Goal: Transaction & Acquisition: Purchase product/service

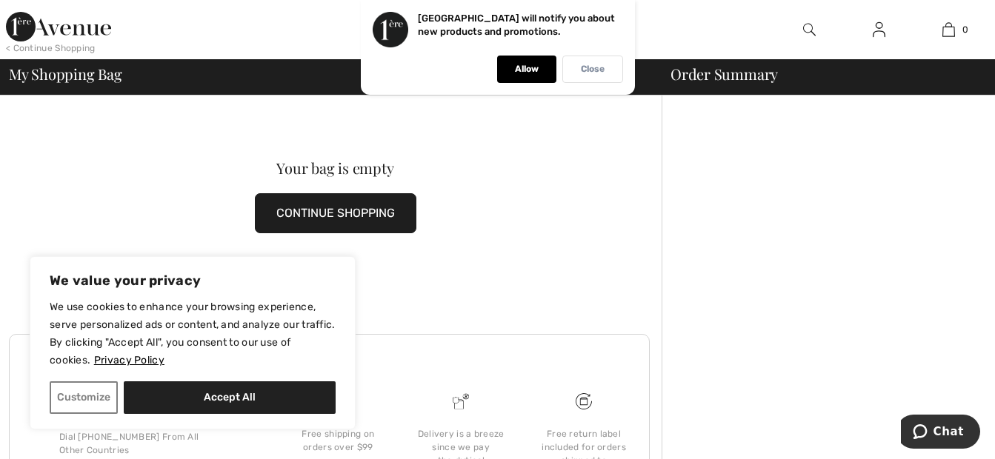
click at [591, 64] on p "Close" at bounding box center [593, 69] width 24 height 11
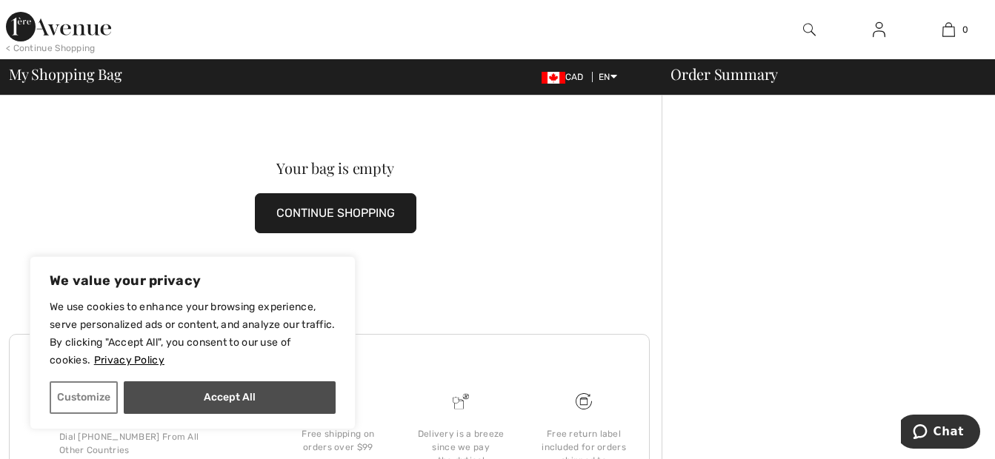
click at [298, 398] on button "Accept All" at bounding box center [230, 397] width 212 height 33
checkbox input "true"
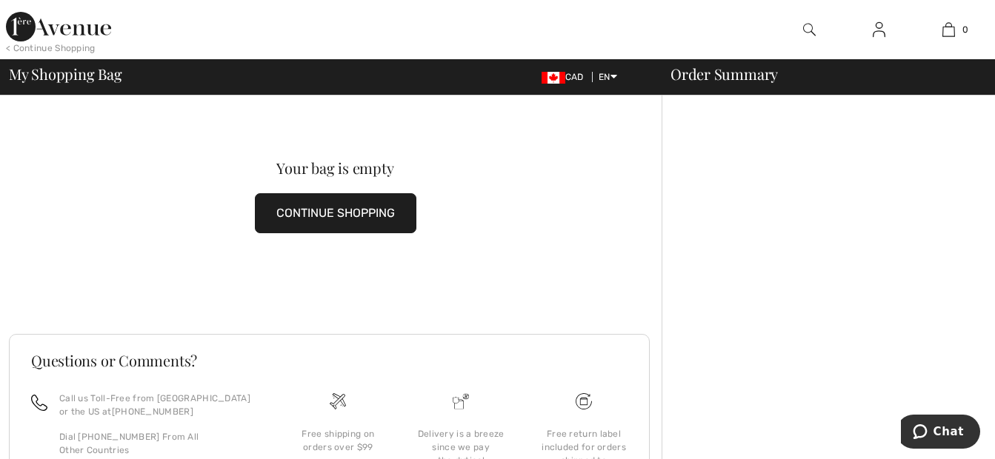
click at [340, 207] on button "CONTINUE SHOPPING" at bounding box center [335, 213] width 161 height 40
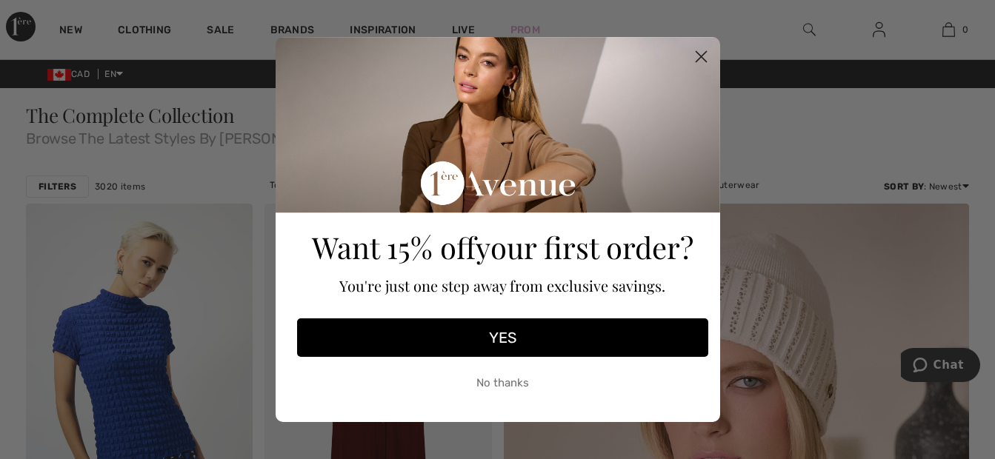
click at [695, 59] on circle "Close dialog" at bounding box center [700, 56] width 24 height 24
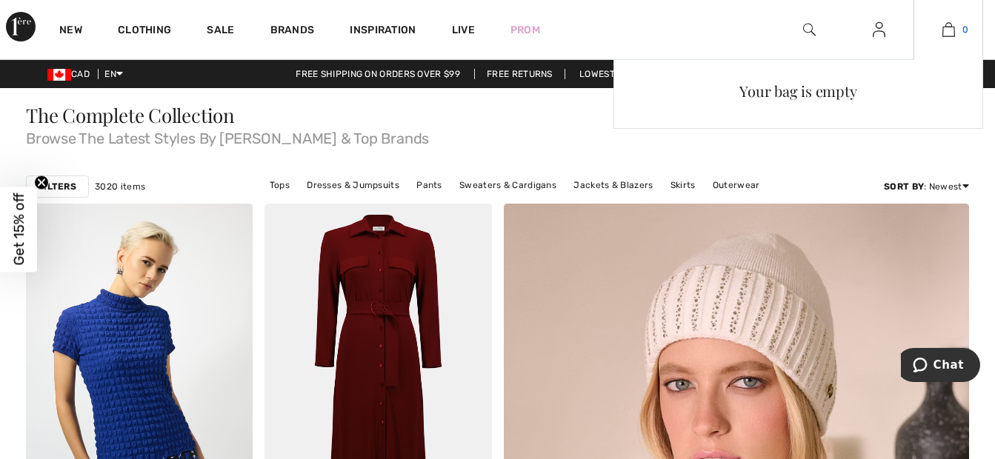
click at [948, 29] on img at bounding box center [948, 30] width 13 height 18
